Goal: Task Accomplishment & Management: Complete application form

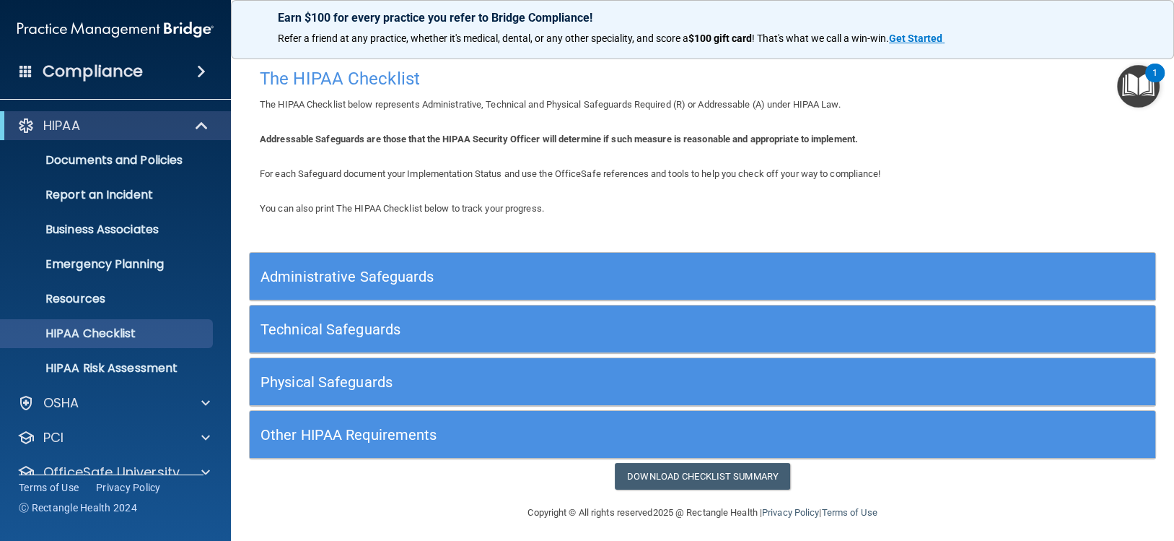
click at [364, 274] on h5 "Administrative Safeguards" at bounding box center [589, 276] width 657 height 16
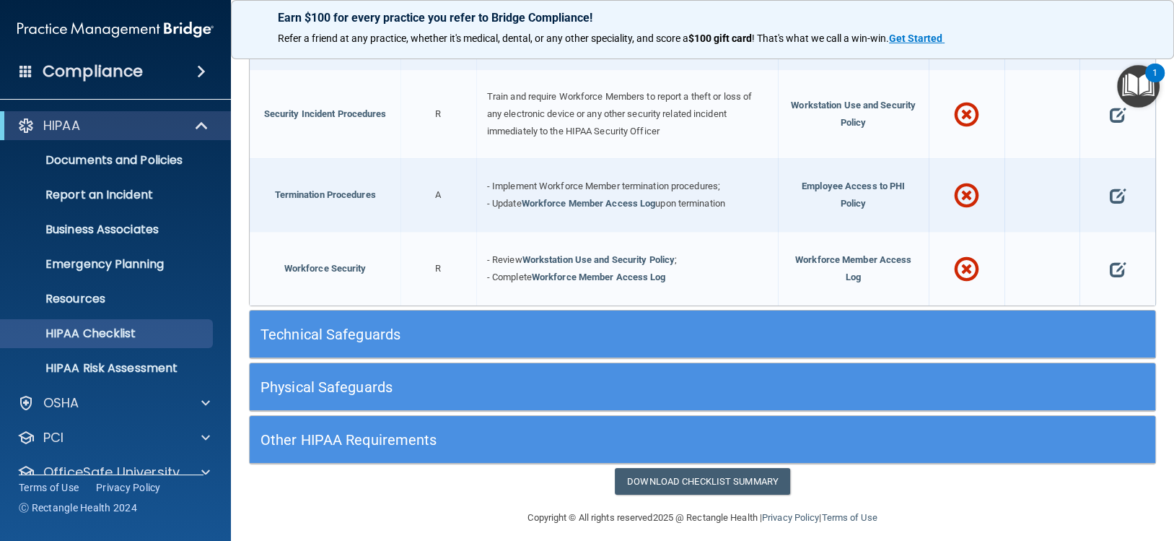
scroll to position [1376, 0]
click at [926, 338] on div "Technical Safeguards" at bounding box center [703, 334] width 906 height 32
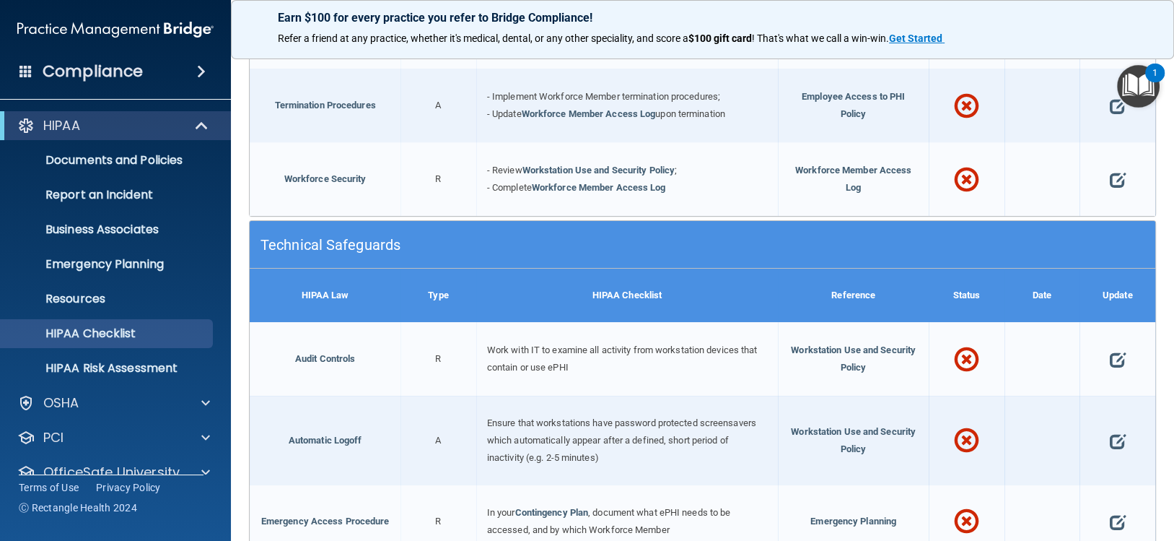
scroll to position [1592, 0]
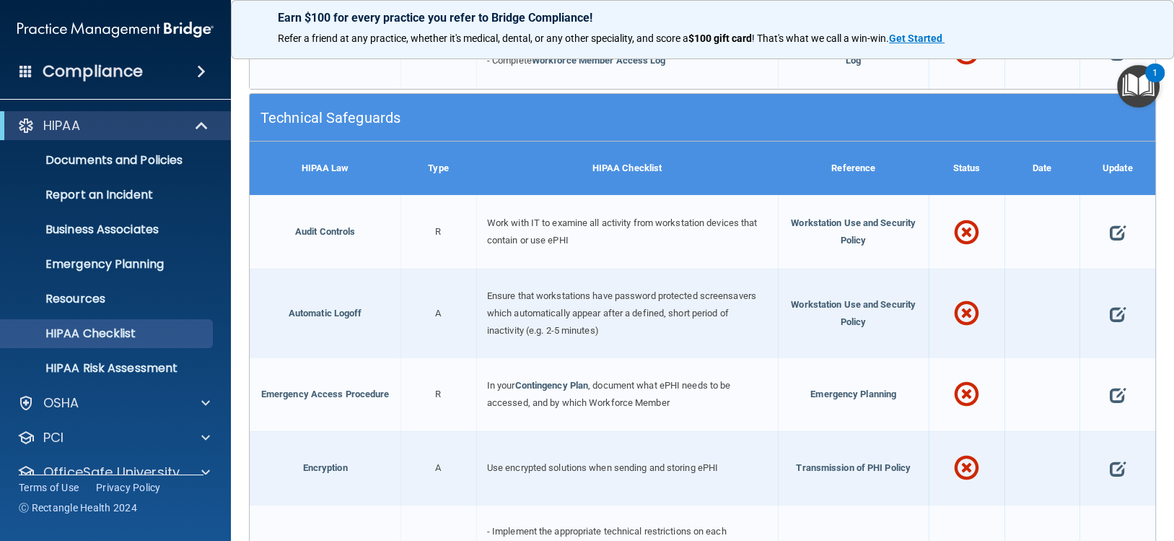
click at [940, 213] on div at bounding box center [967, 232] width 76 height 74
click at [974, 221] on div at bounding box center [967, 232] width 76 height 74
click at [966, 224] on span at bounding box center [966, 233] width 25 height 56
click at [855, 217] on span "Workstation Use and Security Policy" at bounding box center [853, 231] width 125 height 28
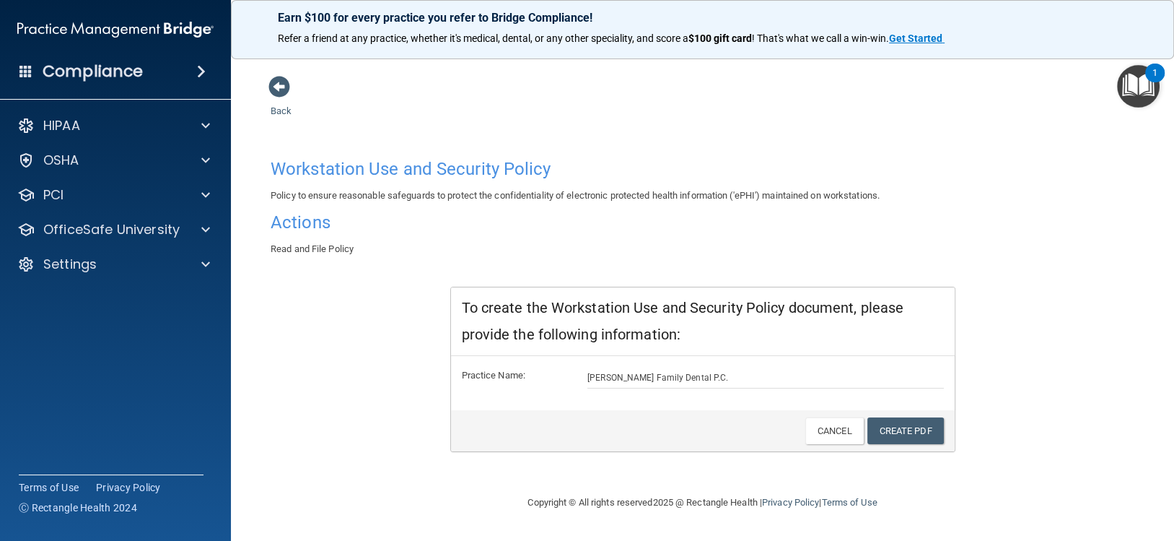
click at [310, 246] on span "Read and File Policy" at bounding box center [312, 248] width 83 height 11
click at [922, 431] on link "Create PDF" at bounding box center [906, 430] width 77 height 27
click at [269, 77] on span at bounding box center [279, 87] width 22 height 22
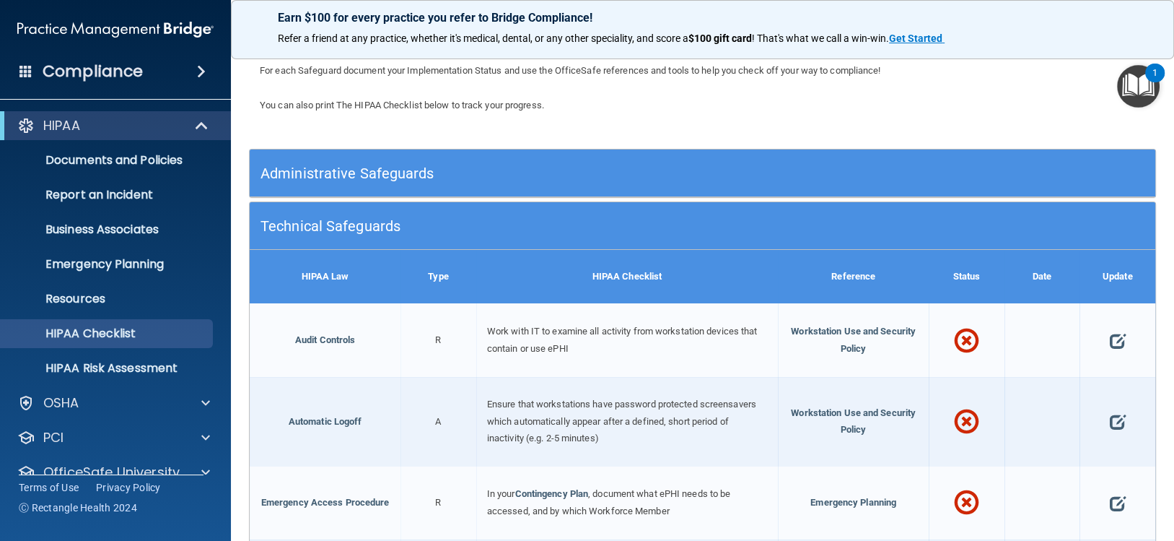
scroll to position [289, 0]
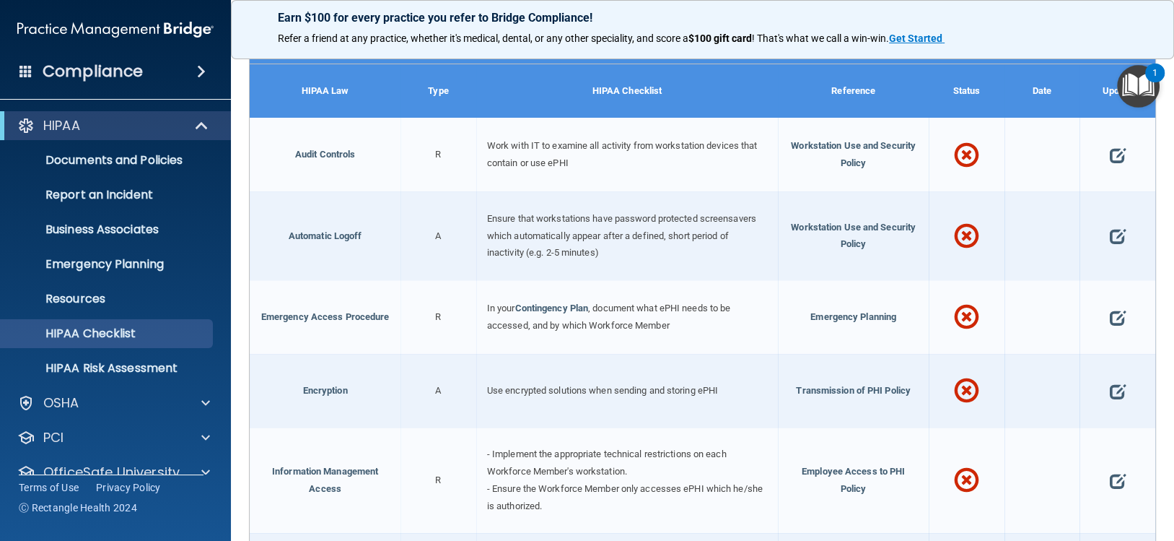
click at [954, 152] on span at bounding box center [966, 156] width 25 height 56
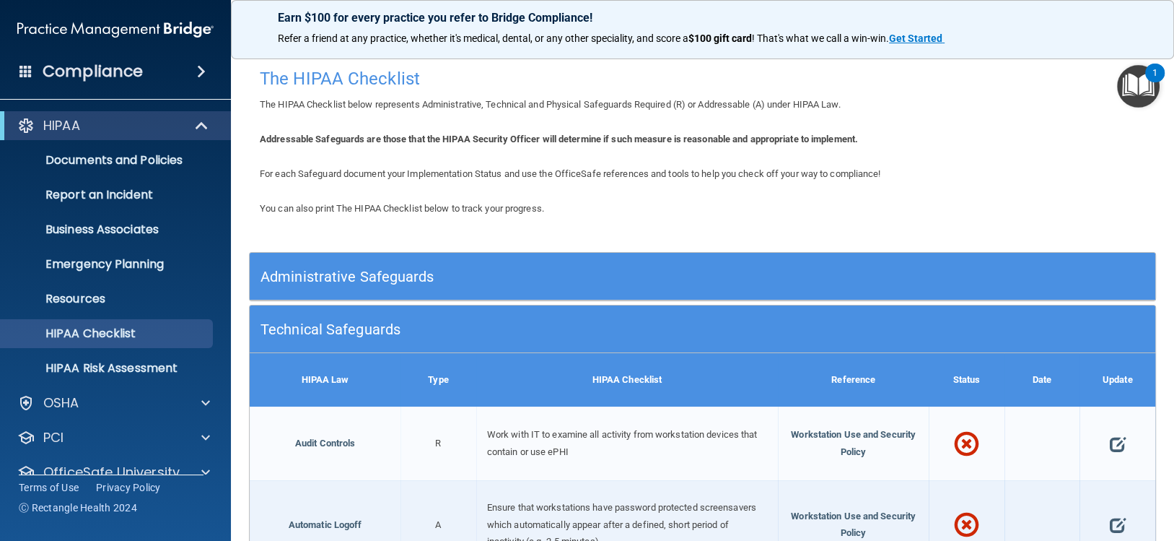
scroll to position [144, 0]
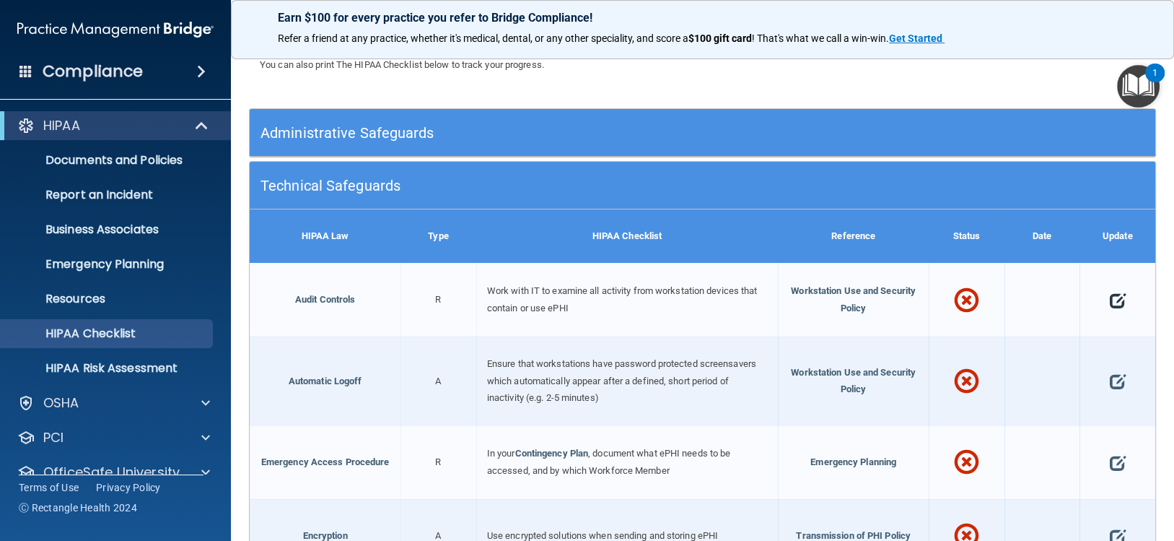
click at [1110, 289] on span at bounding box center [1118, 301] width 16 height 38
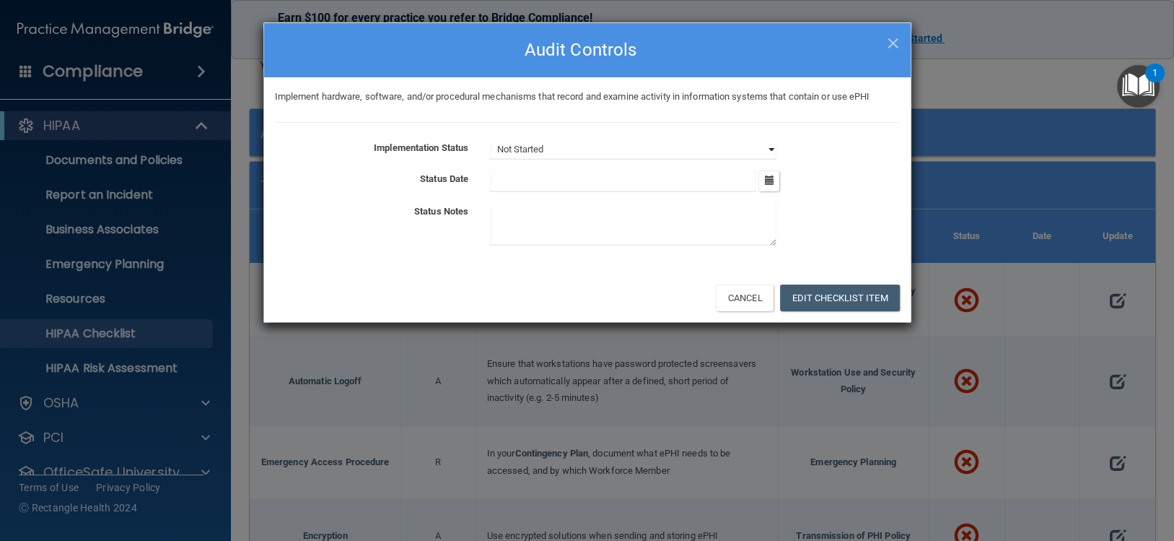
click at [604, 151] on select "Not Started In Progress Completed" at bounding box center [633, 149] width 287 height 20
click at [604, 149] on select "Not Started In Progress Completed" at bounding box center [633, 149] width 287 height 20
click at [557, 123] on div "Implement hardware, software, and/or procedural mechanisms that record and exam…" at bounding box center [587, 175] width 647 height 196
click at [596, 144] on select "Not Started In Progress Completed" at bounding box center [633, 149] width 287 height 20
click at [490, 139] on select "Not Started In Progress Completed" at bounding box center [633, 149] width 287 height 20
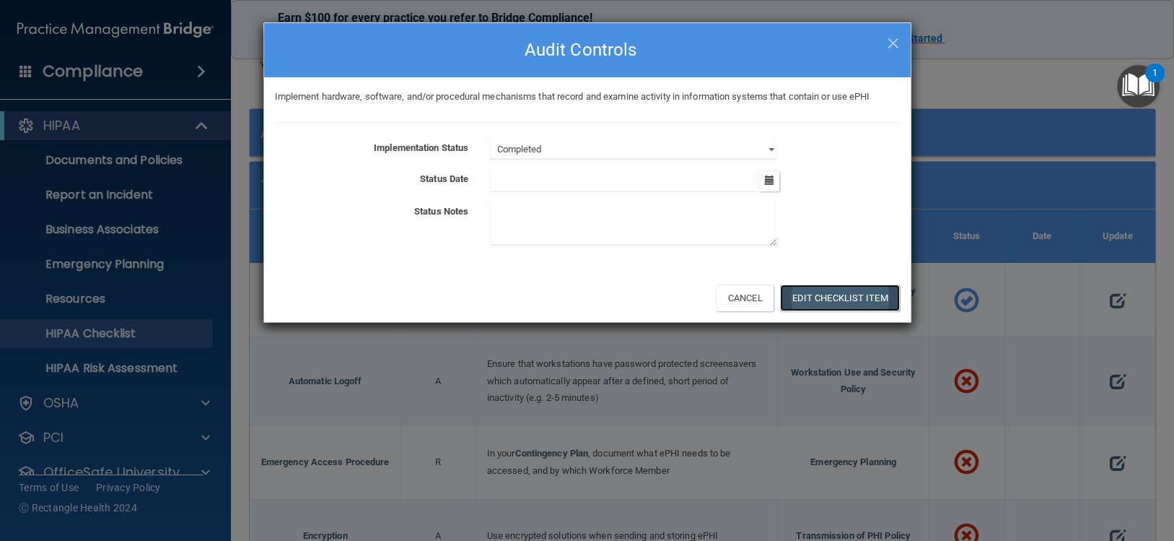
click at [847, 294] on button "Edit Checklist Item" at bounding box center [840, 297] width 120 height 27
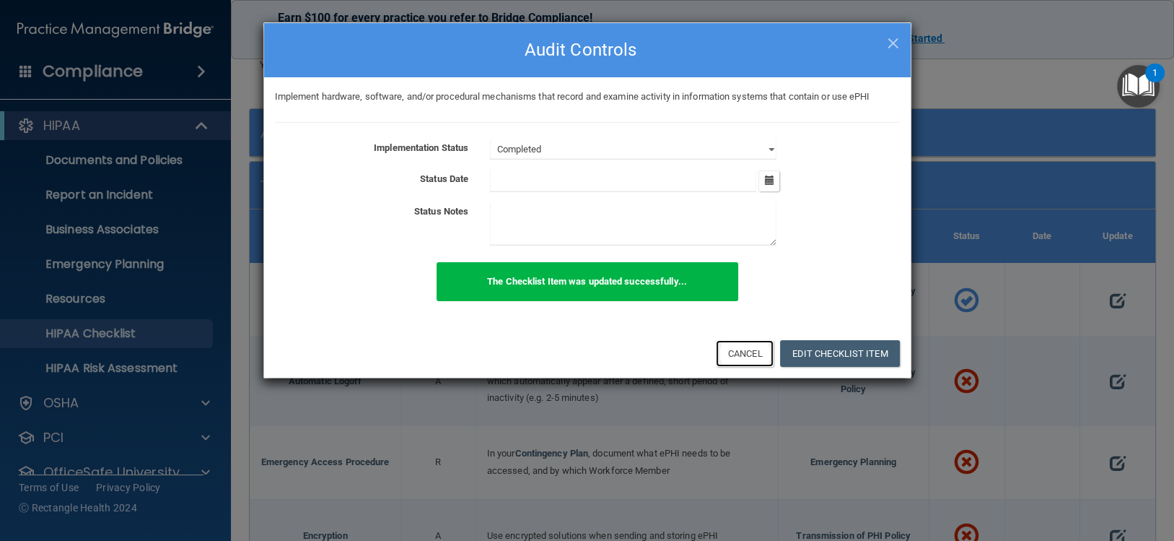
click at [748, 353] on button "Cancel" at bounding box center [745, 353] width 58 height 27
select select "not_started"
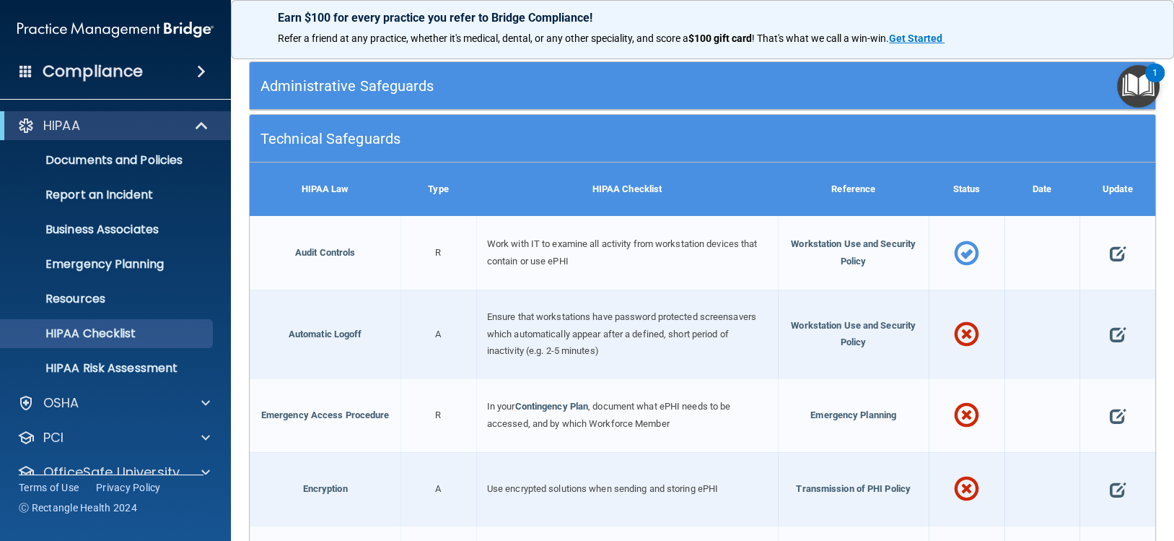
scroll to position [216, 0]
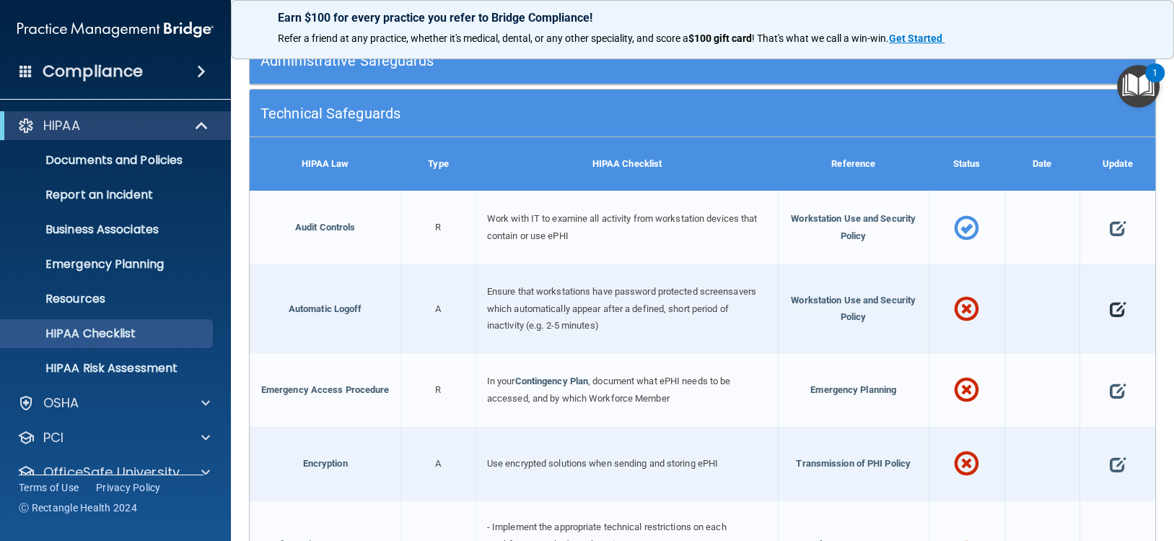
click at [1110, 304] on span at bounding box center [1118, 310] width 16 height 38
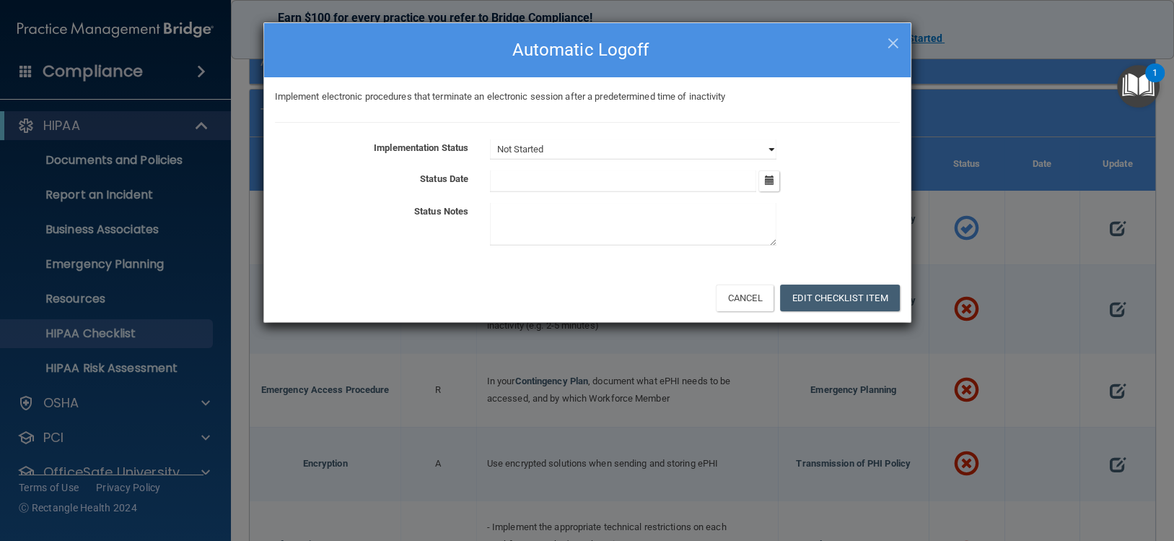
click at [553, 141] on select "Not Started In Progress Completed" at bounding box center [633, 149] width 287 height 20
click at [490, 139] on select "Not Started In Progress Completed" at bounding box center [633, 149] width 287 height 20
click at [859, 290] on button "Edit Checklist Item" at bounding box center [840, 297] width 120 height 27
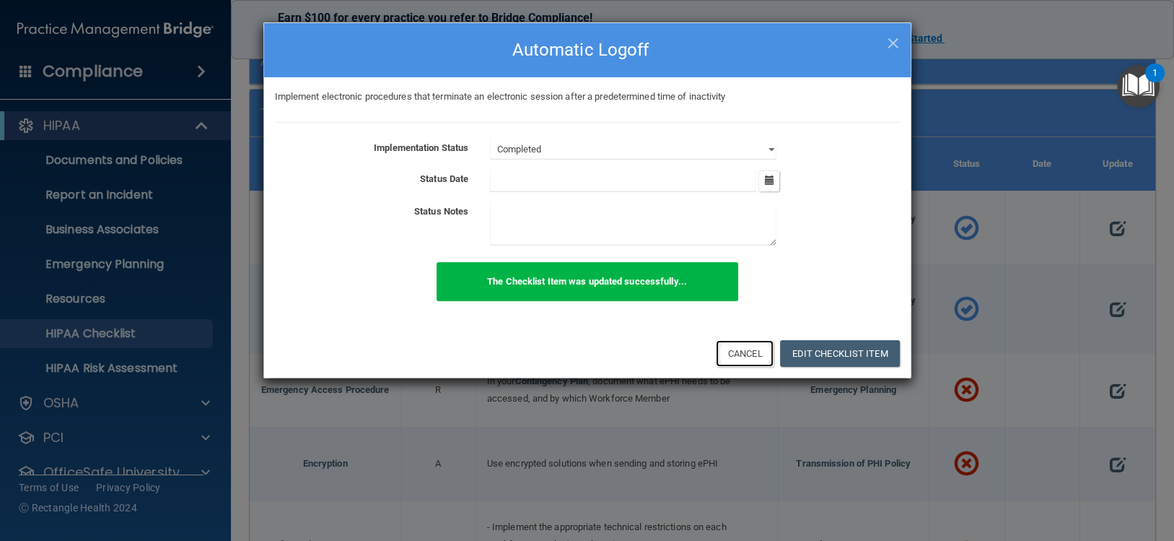
click at [737, 354] on button "Cancel" at bounding box center [745, 353] width 58 height 27
select select "not_started"
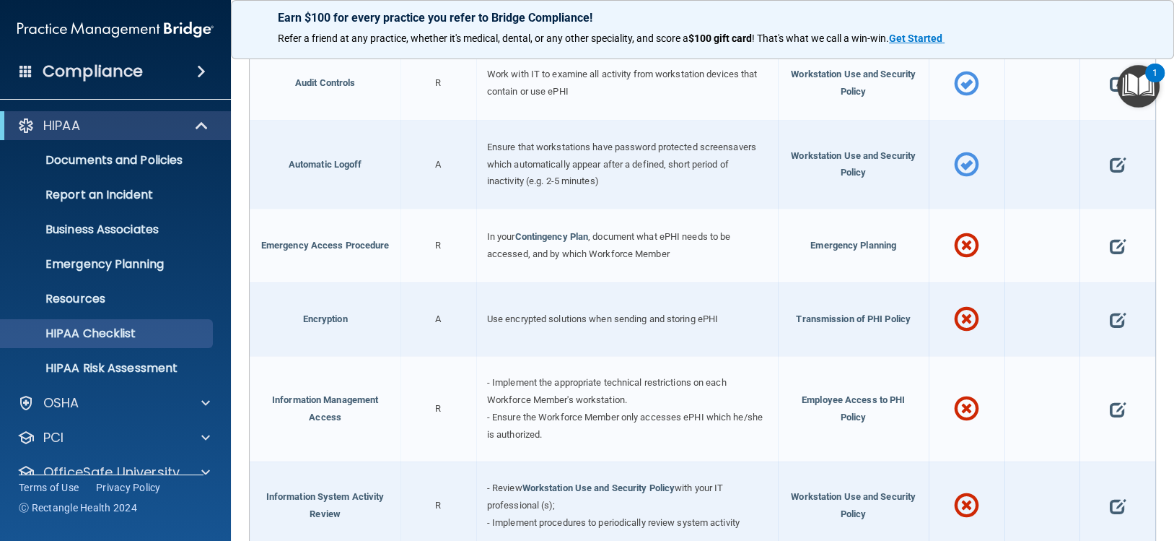
scroll to position [361, 0]
